Goal: Navigation & Orientation: Find specific page/section

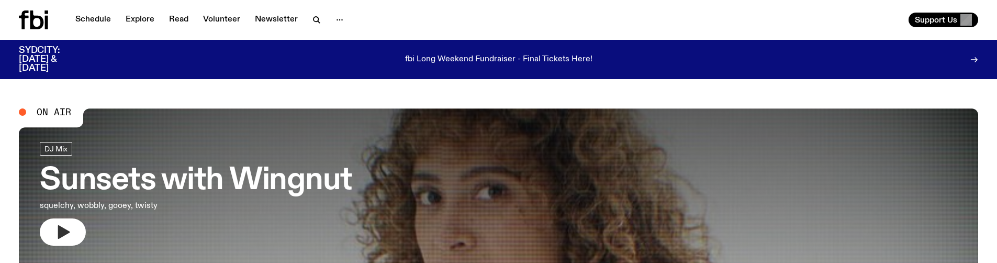
click at [62, 239] on icon "button" at bounding box center [62, 232] width 17 height 17
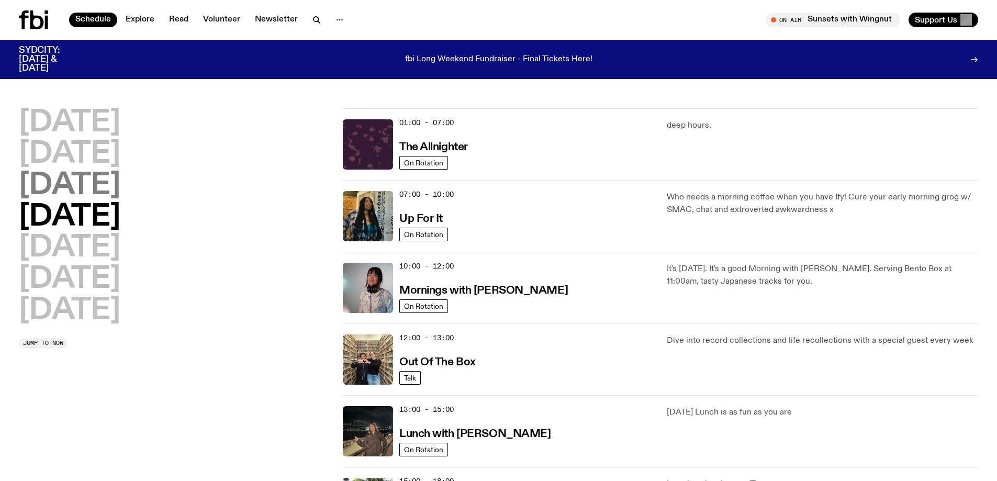
click at [120, 177] on h2 "Wednesday" at bounding box center [70, 185] width 102 height 29
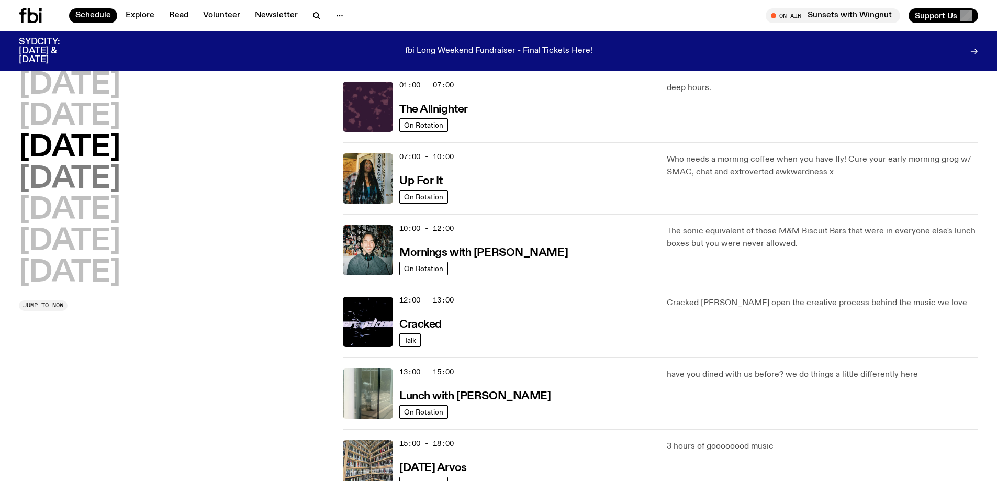
click at [120, 186] on h2 "Thursday" at bounding box center [70, 179] width 102 height 29
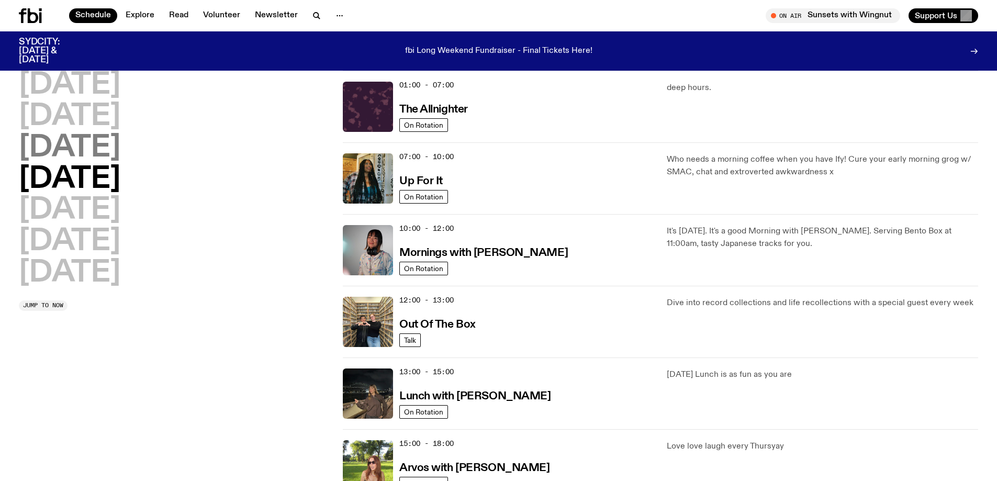
click at [120, 153] on h2 "Wednesday" at bounding box center [70, 148] width 102 height 29
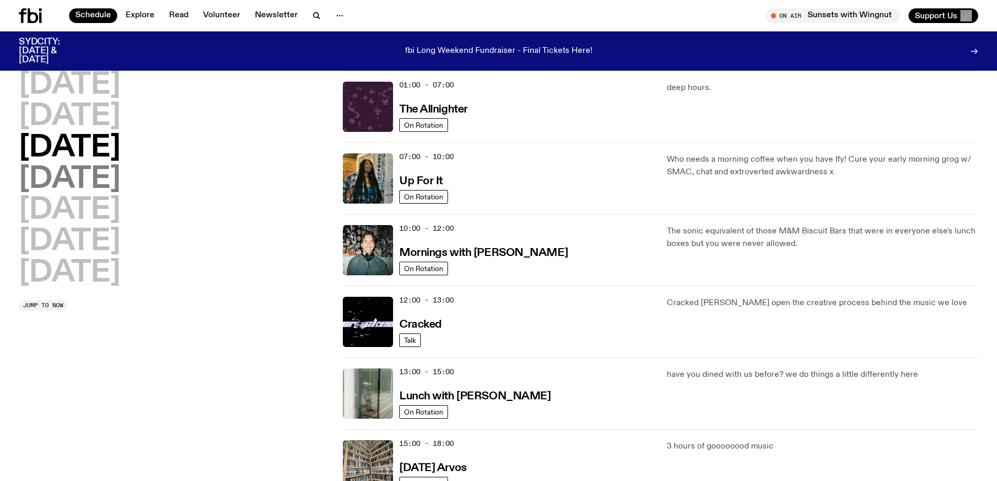
click at [120, 171] on h2 "Thursday" at bounding box center [70, 179] width 102 height 29
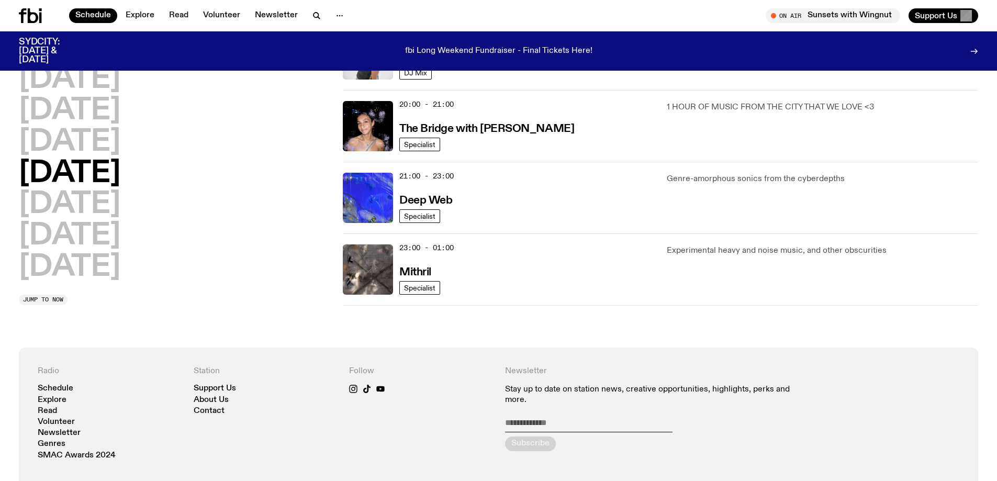
scroll to position [658, 0]
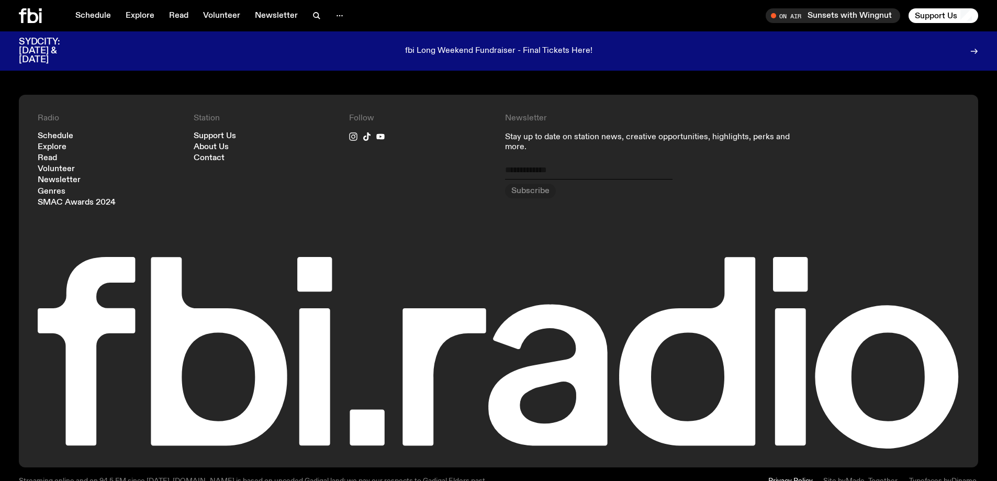
scroll to position [1195, 0]
